Goal: Find contact information: Find contact information

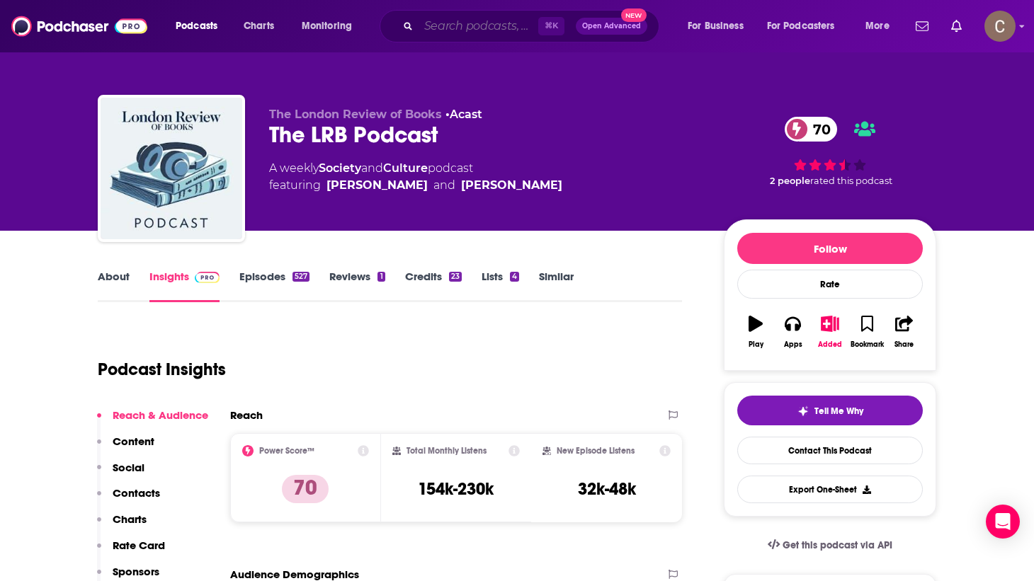
click at [432, 22] on input "Search podcasts, credits, & more..." at bounding box center [478, 26] width 120 height 23
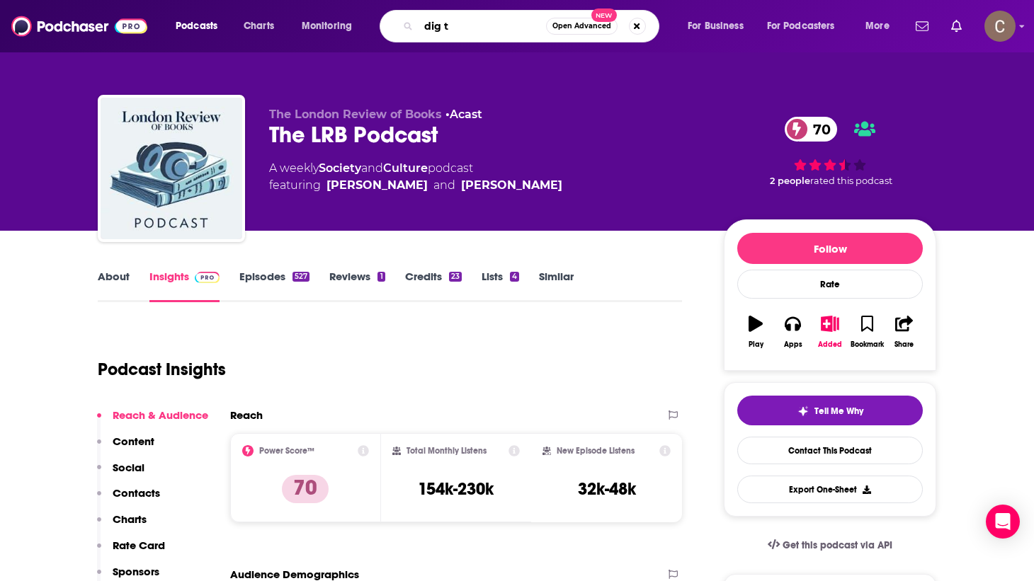
type input "dig ti"
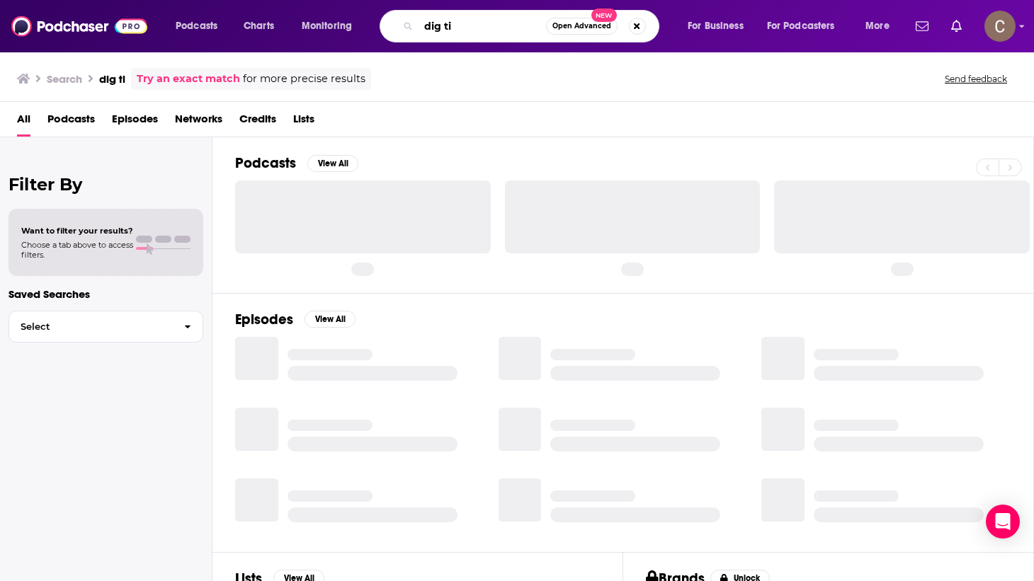
click at [466, 33] on input "dig ti" at bounding box center [481, 26] width 127 height 23
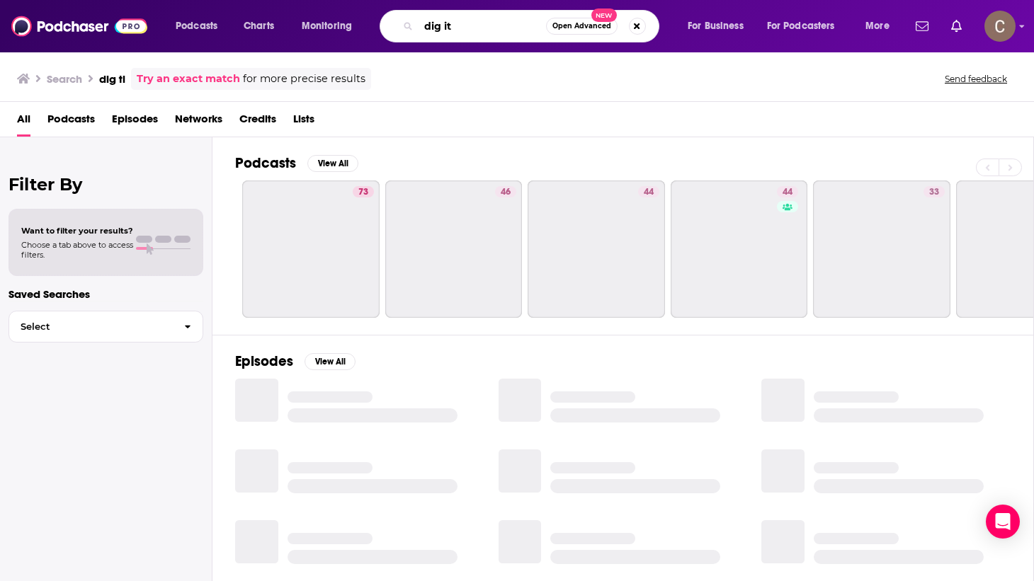
type input "dig it"
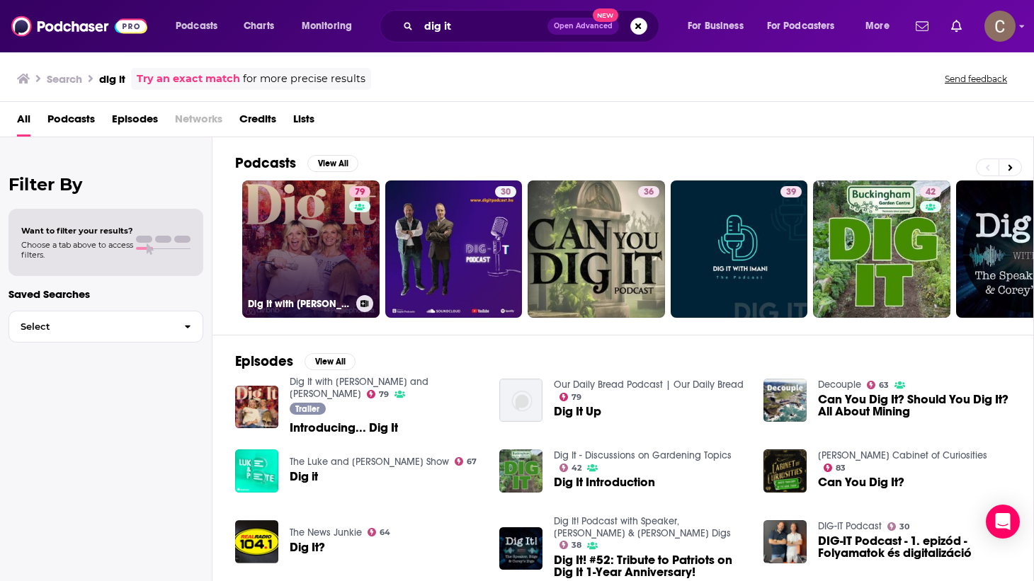
click at [276, 232] on link "79 Dig It with [PERSON_NAME] and [PERSON_NAME]" at bounding box center [310, 249] width 137 height 137
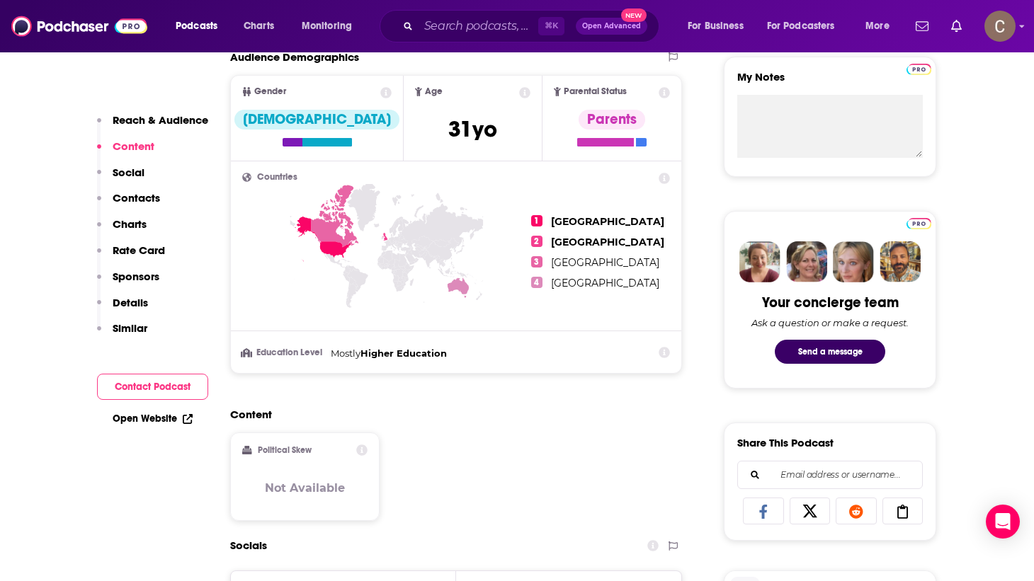
scroll to position [497, 0]
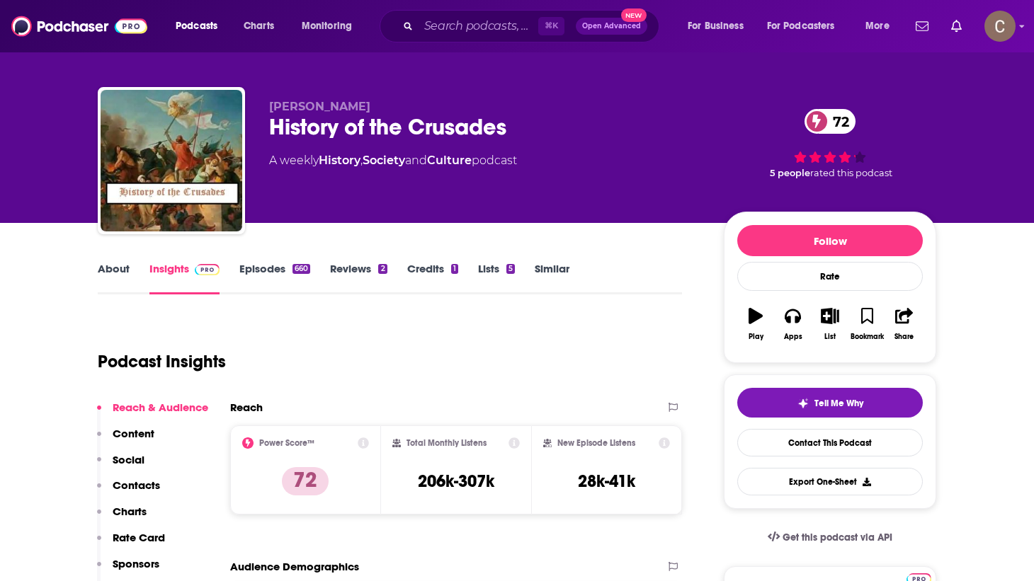
scroll to position [8, 0]
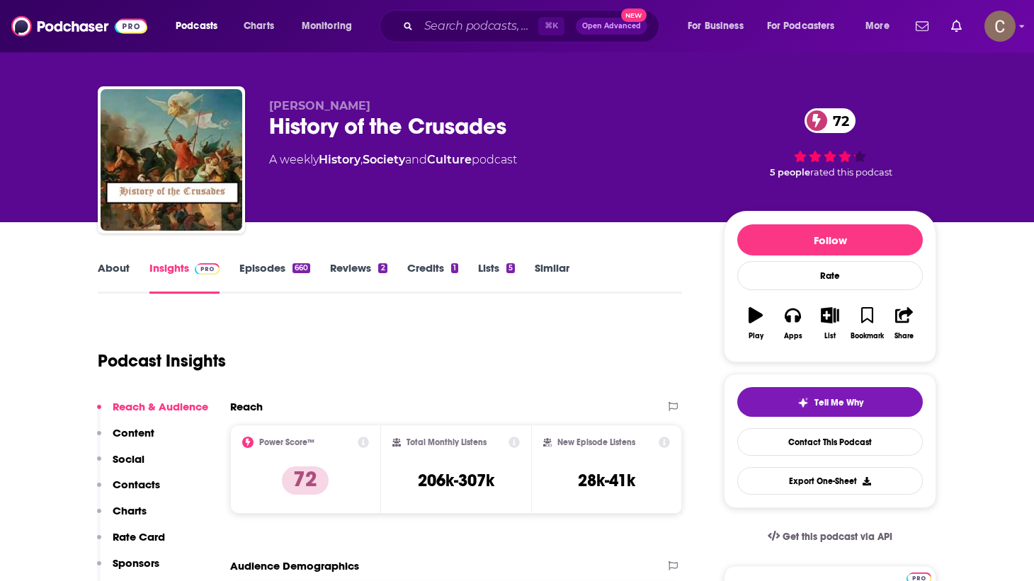
click at [272, 268] on link "Episodes 660" at bounding box center [274, 277] width 71 height 33
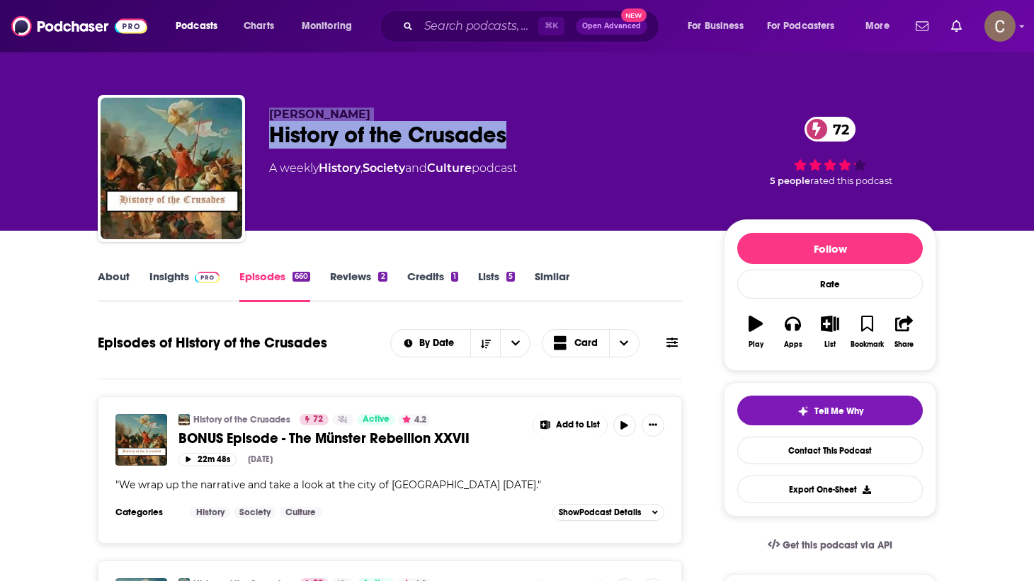
drag, startPoint x: 535, startPoint y: 132, endPoint x: 277, endPoint y: 106, distance: 259.0
click at [277, 106] on div "Sharyn Eastaugh History of the Crusades 72 A weekly History , Society and Cultu…" at bounding box center [517, 171] width 838 height 153
copy div "Sharyn Eastaugh History of the Crusades"
click at [445, 25] on input "Search podcasts, credits, & more..." at bounding box center [478, 26] width 120 height 23
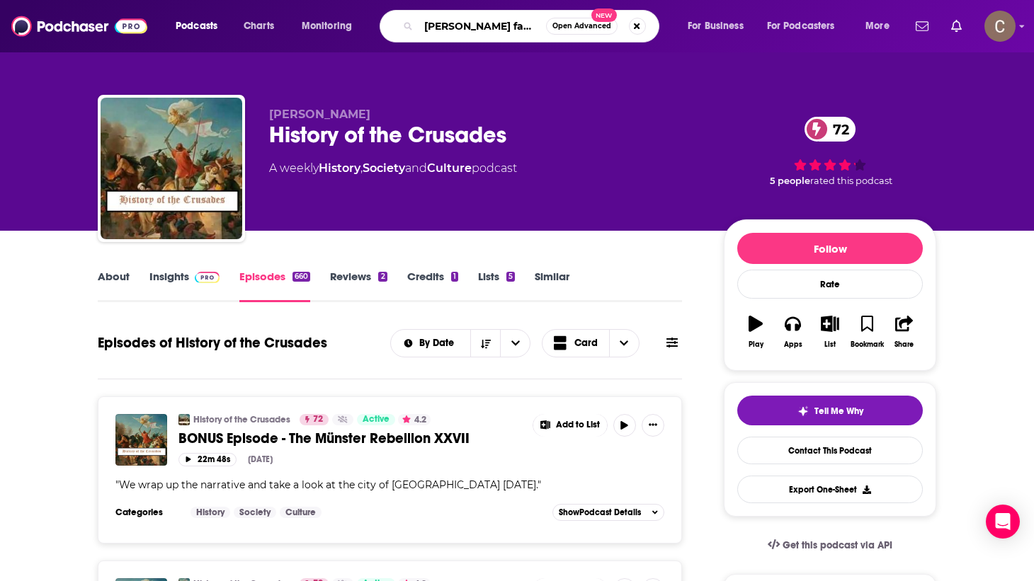
type input "harris fantasy football"
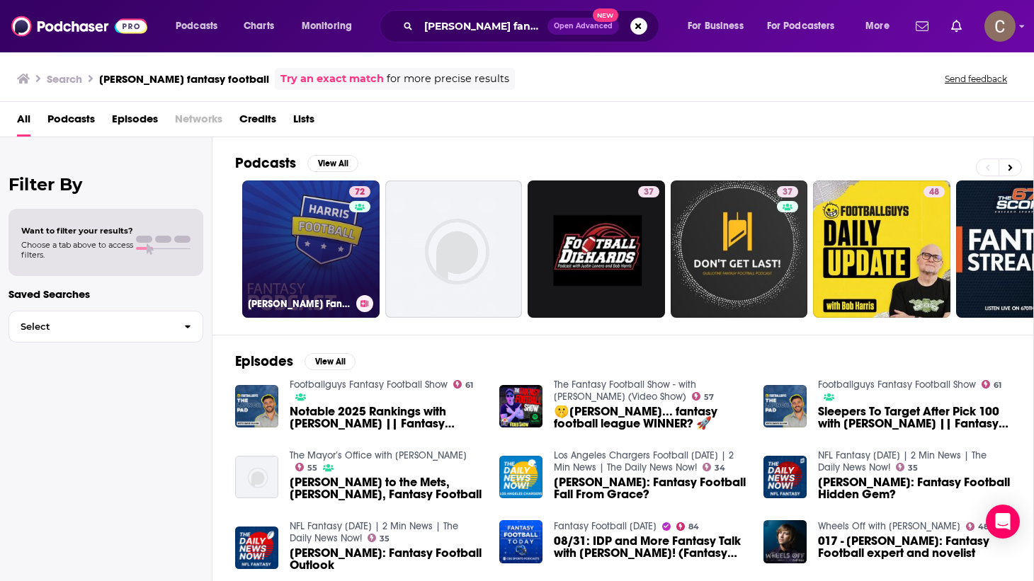
click at [283, 268] on link "72 Harris Fantasy Football Podcast" at bounding box center [310, 249] width 137 height 137
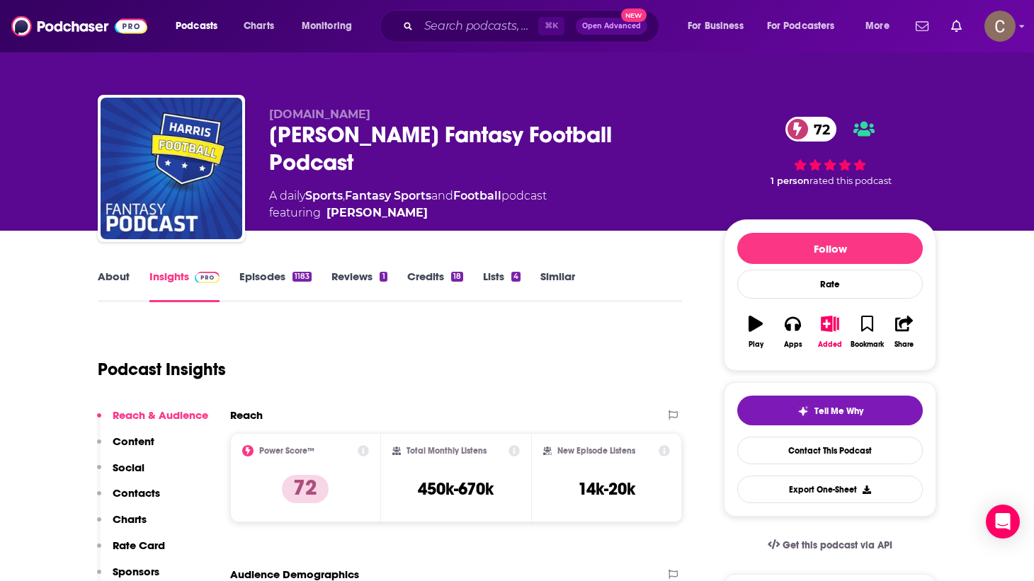
scroll to position [8, 0]
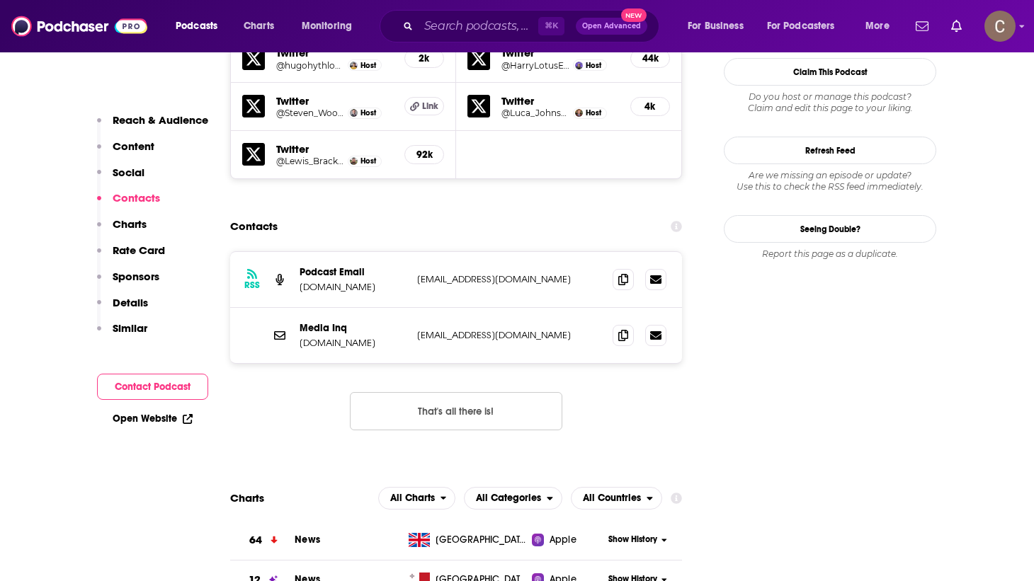
scroll to position [1439, 0]
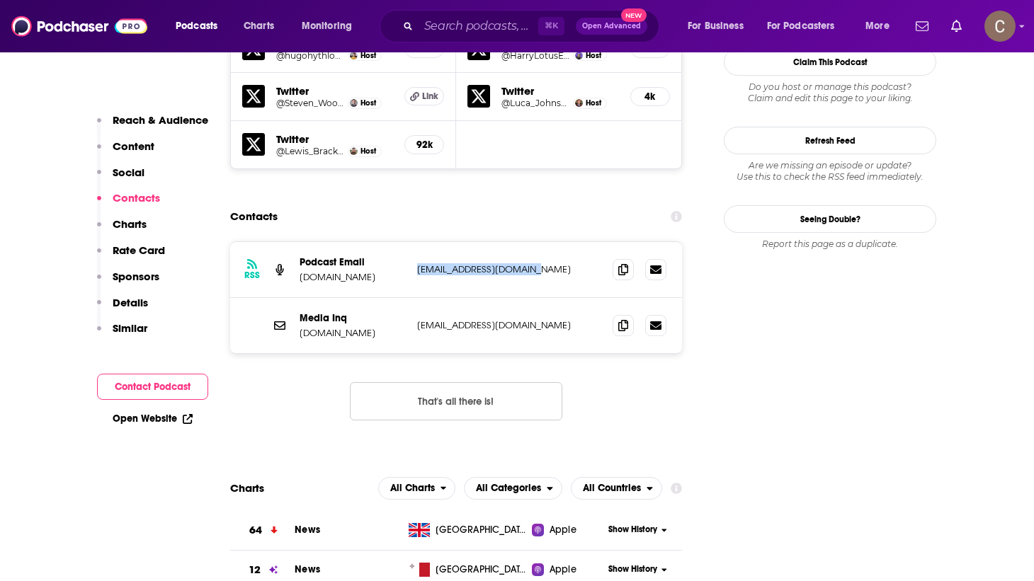
drag, startPoint x: 527, startPoint y: 179, endPoint x: 418, endPoint y: 179, distance: 109.0
click at [418, 263] on p "podcast@lotuseaters.com" at bounding box center [509, 269] width 184 height 12
copy p "podcast@lotuseaters.com"
